Goal: Check status

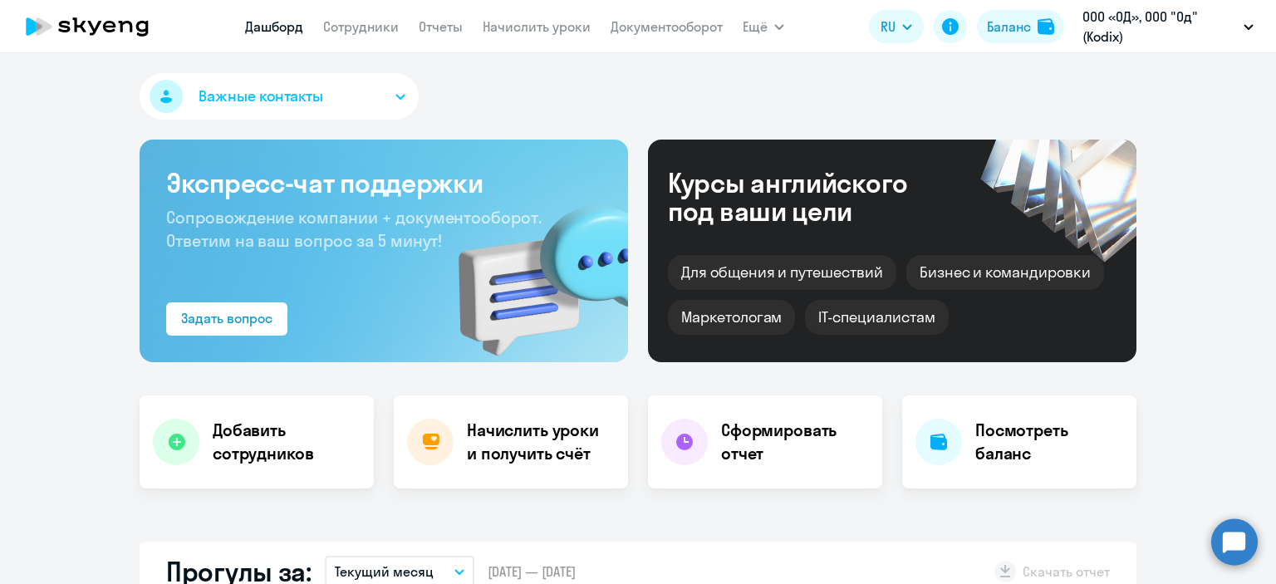
select select "30"
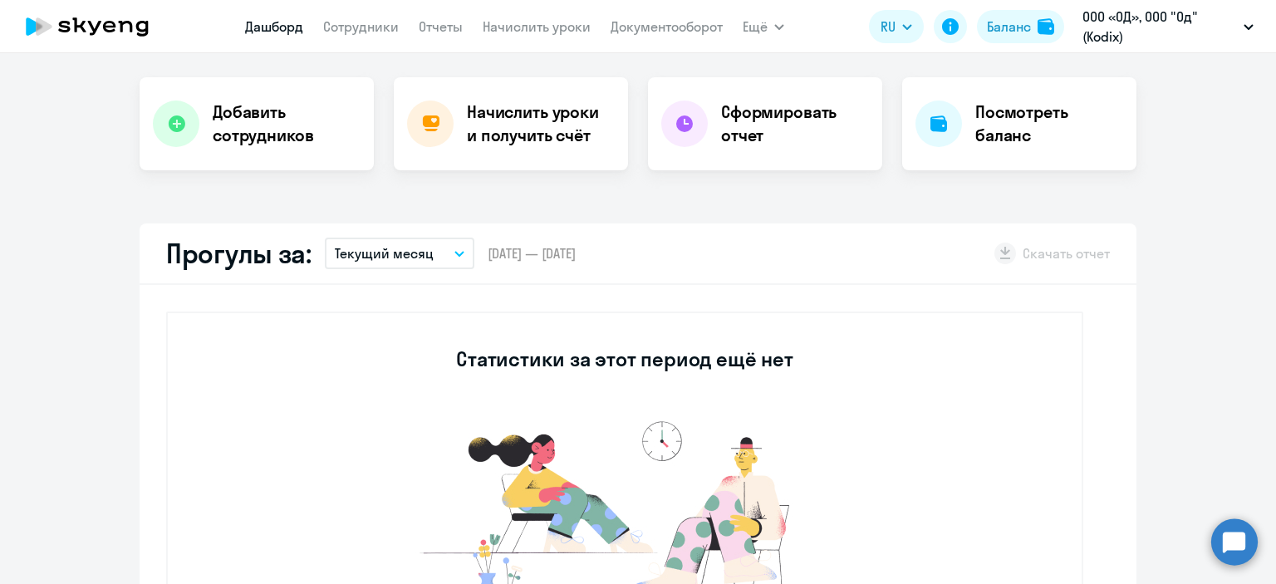
scroll to position [166, 0]
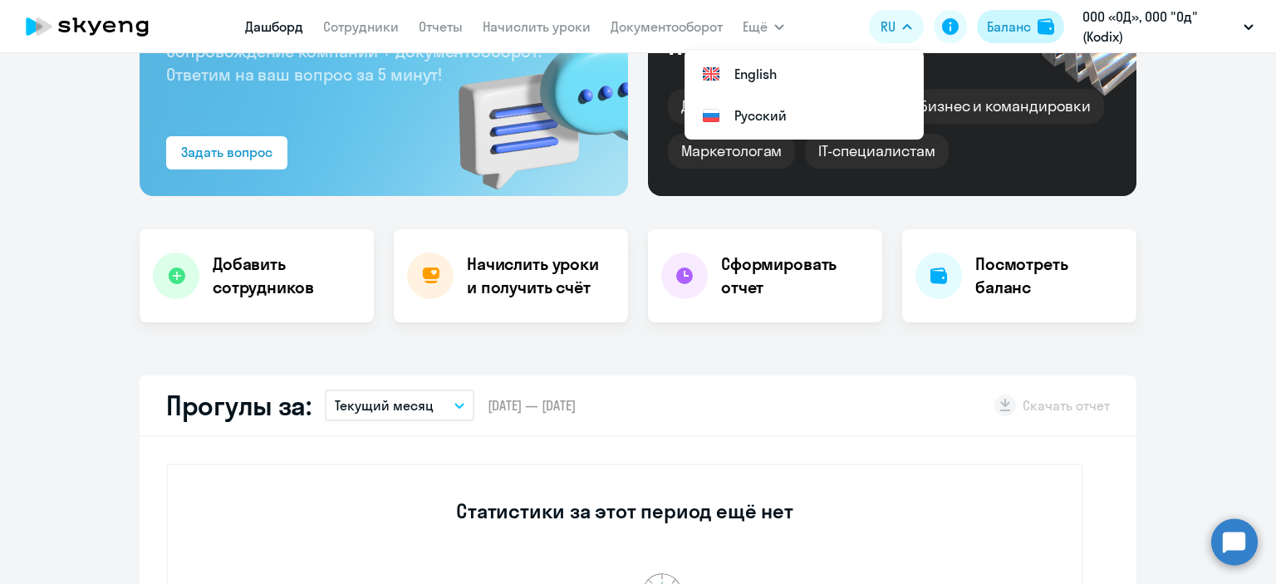
click at [1020, 34] on div "Баланс" at bounding box center [1009, 27] width 44 height 20
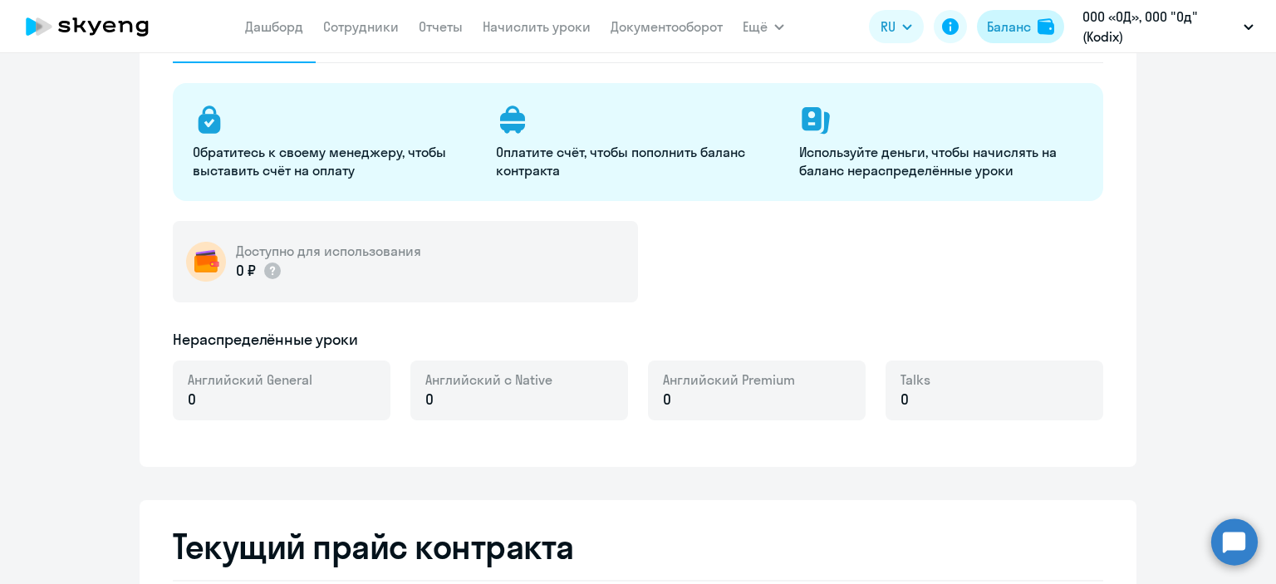
select select "english_adult_not_native_speaker"
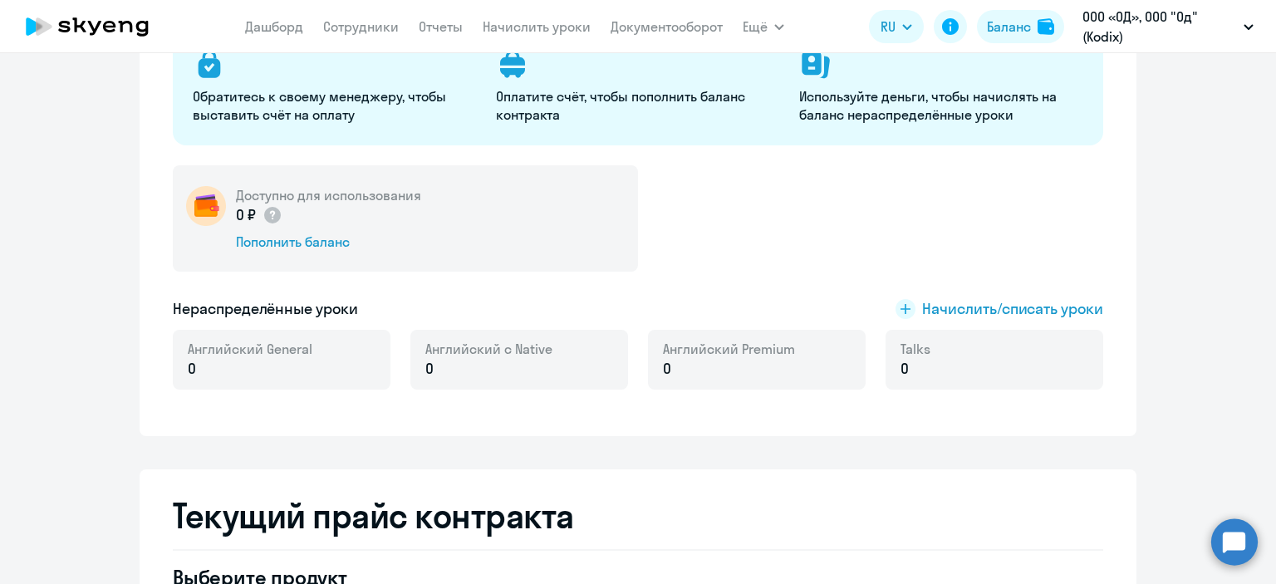
scroll to position [249, 0]
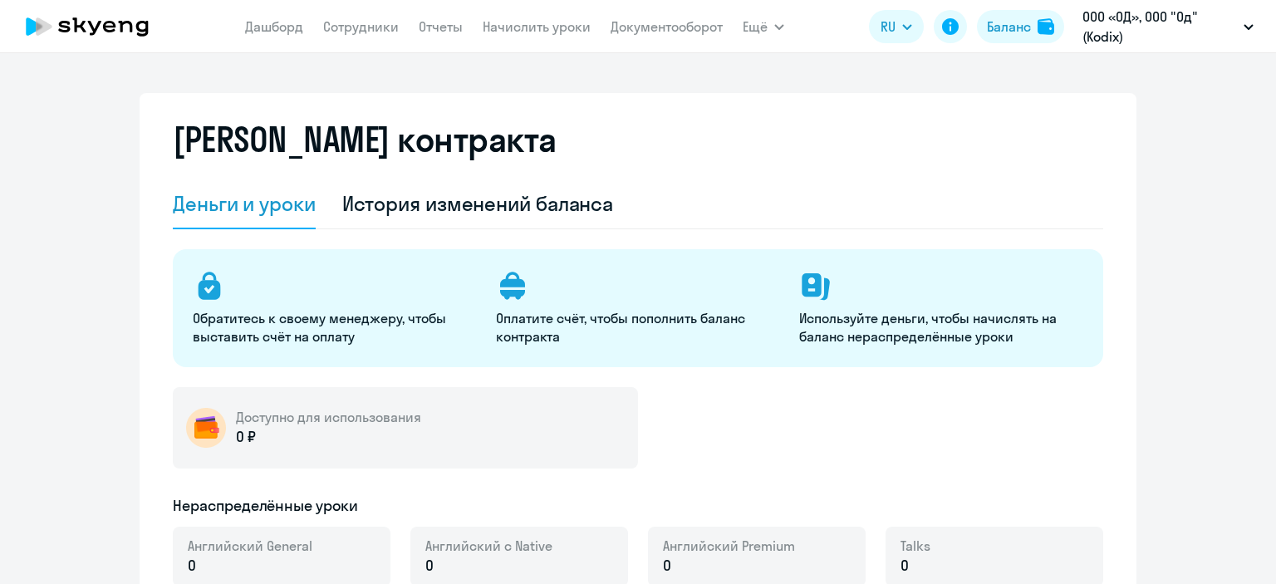
select select "english_adult_not_native_speaker"
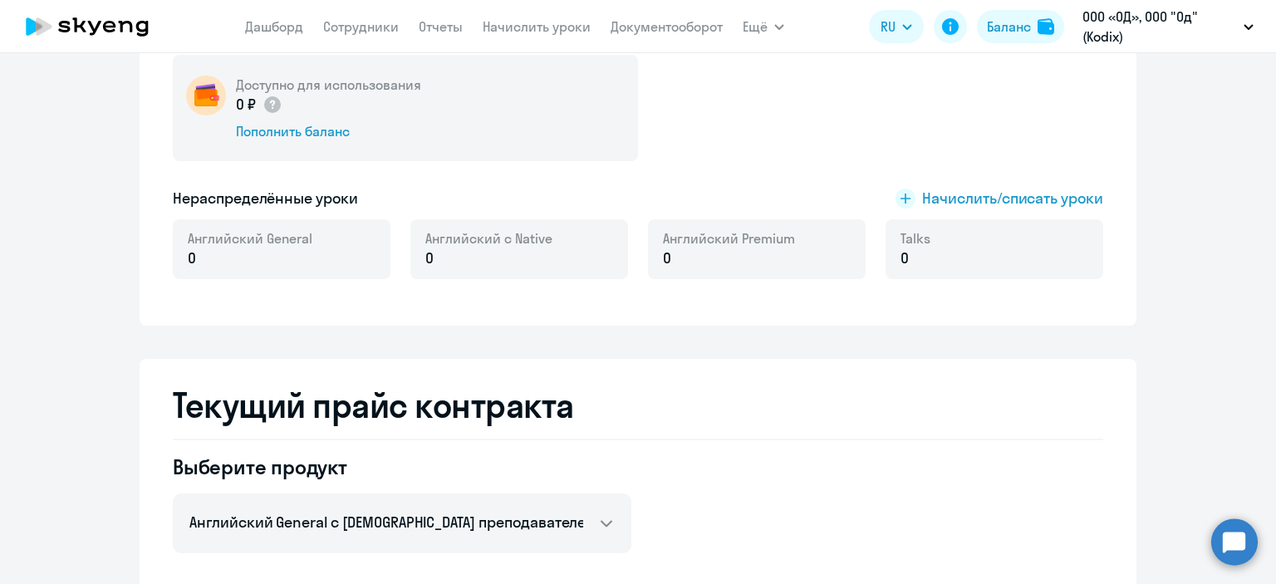
scroll to position [166, 0]
